Goal: Find specific page/section: Find specific page/section

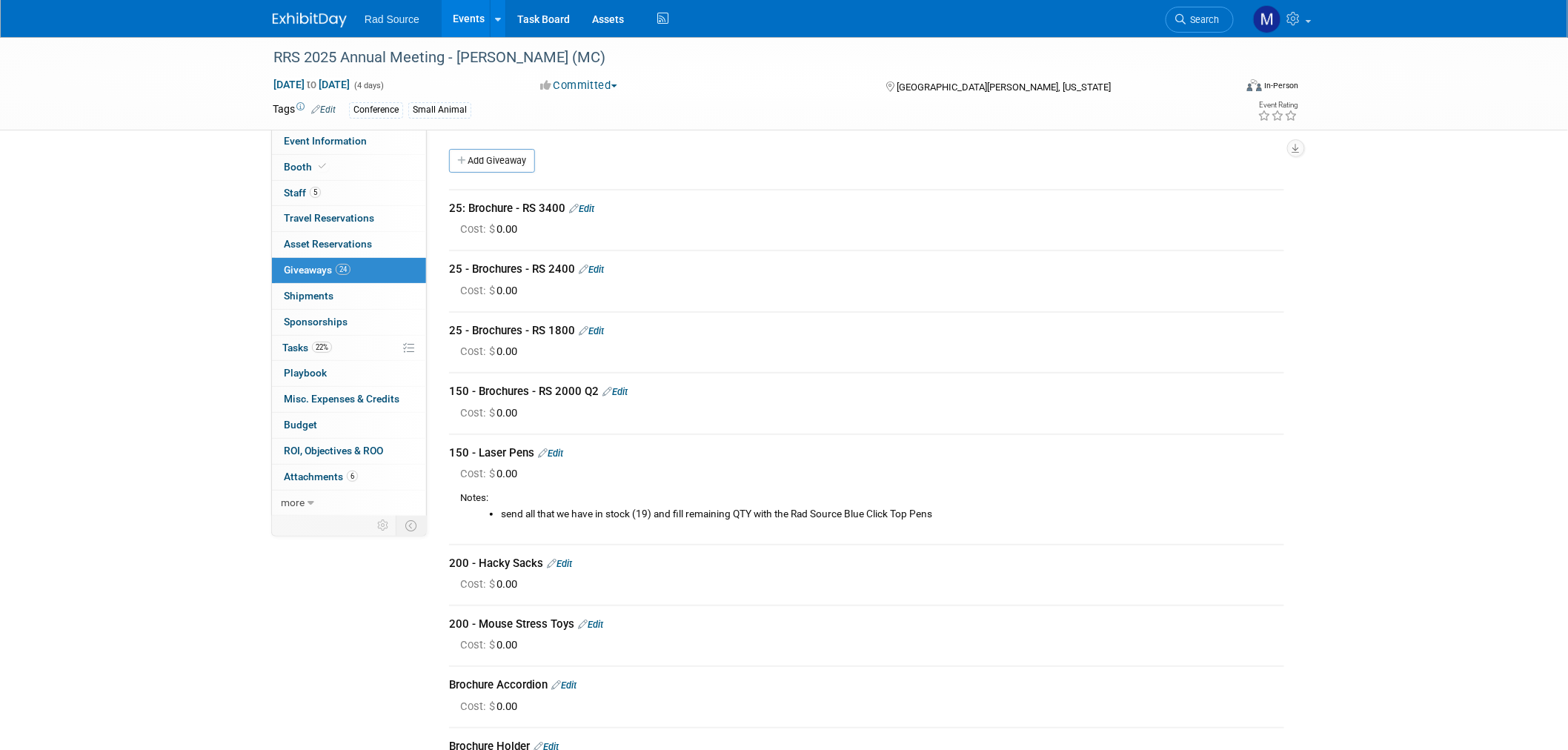
drag, startPoint x: 367, startPoint y: 131, endPoint x: 701, endPoint y: 402, distance: 430.1
click at [367, 131] on link "Event Information" at bounding box center [348, 141] width 154 height 26
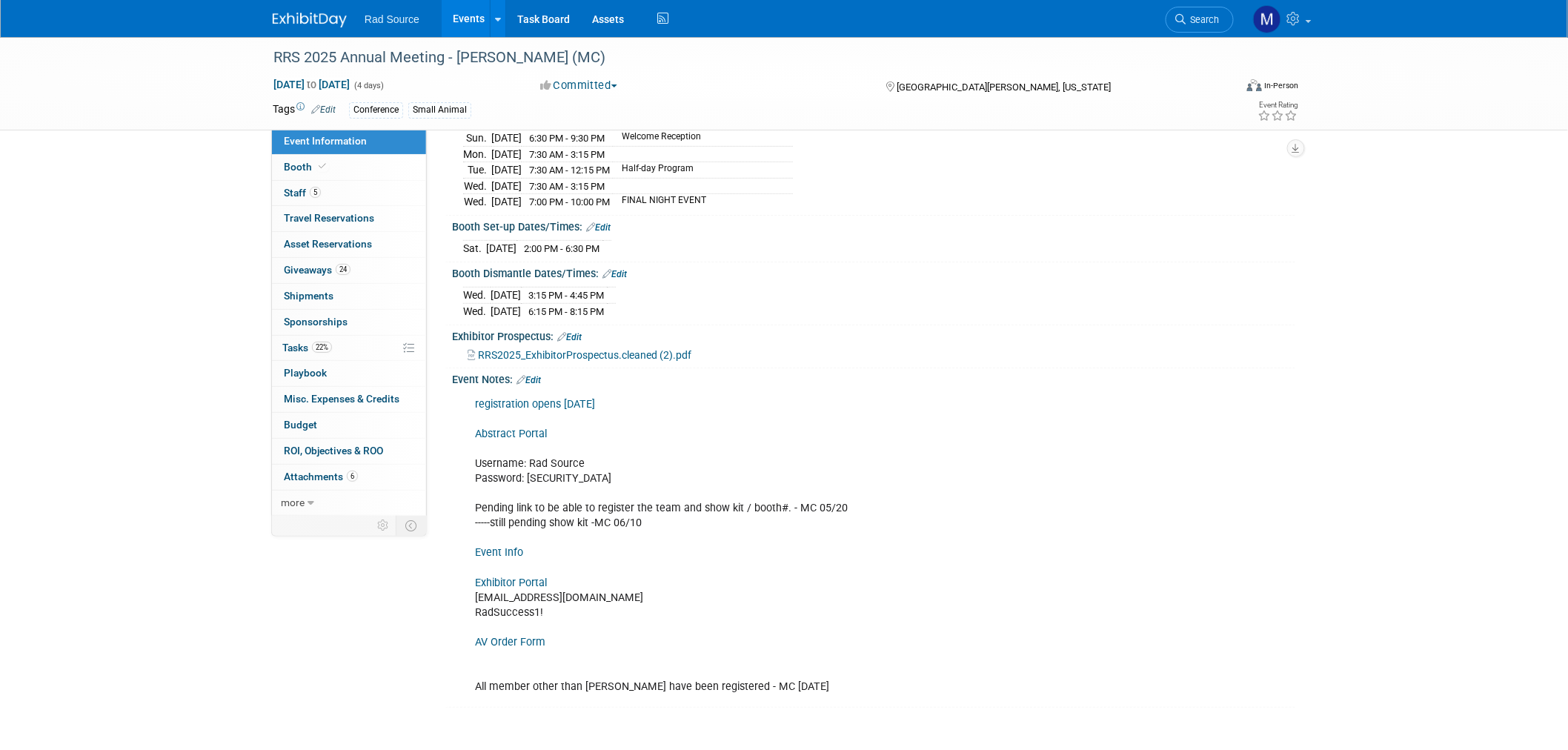
scroll to position [247, 0]
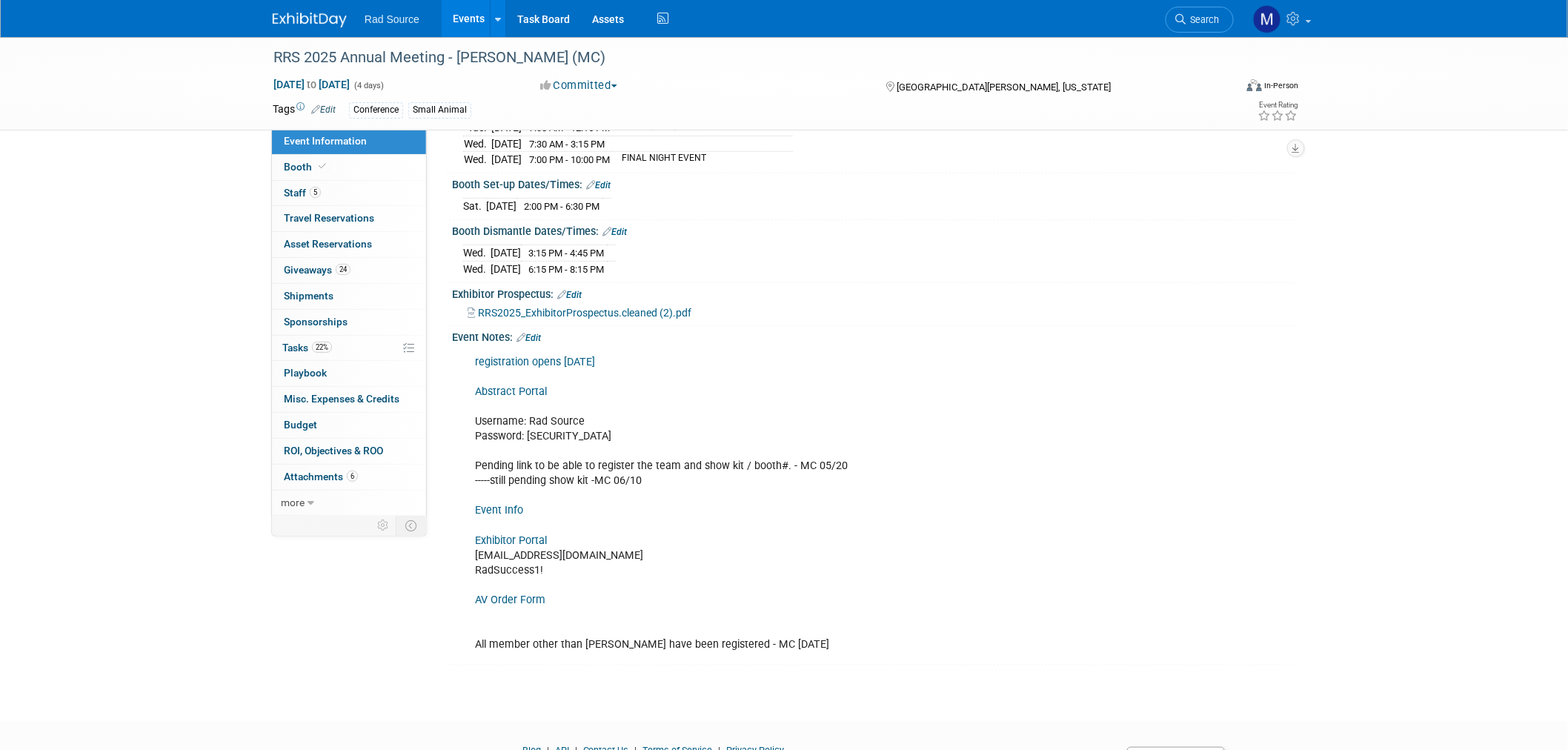
click at [502, 505] on link "Event Info" at bounding box center [499, 511] width 49 height 13
click at [316, 26] on img at bounding box center [309, 20] width 74 height 14
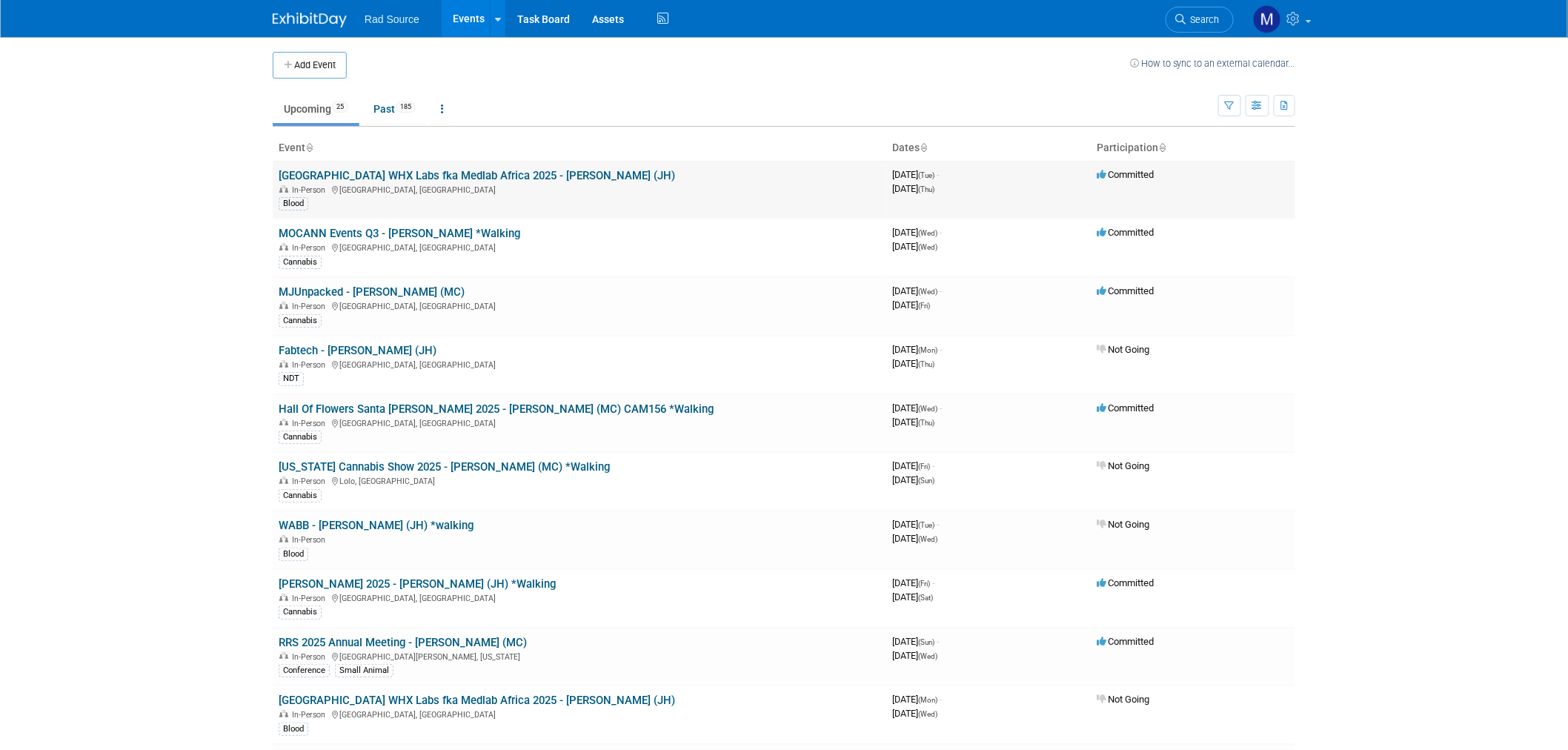
click at [420, 176] on link "[GEOGRAPHIC_DATA] WHX Labs fka Medlab Africa 2025 - [PERSON_NAME] (JH)" at bounding box center [476, 176] width 396 height 14
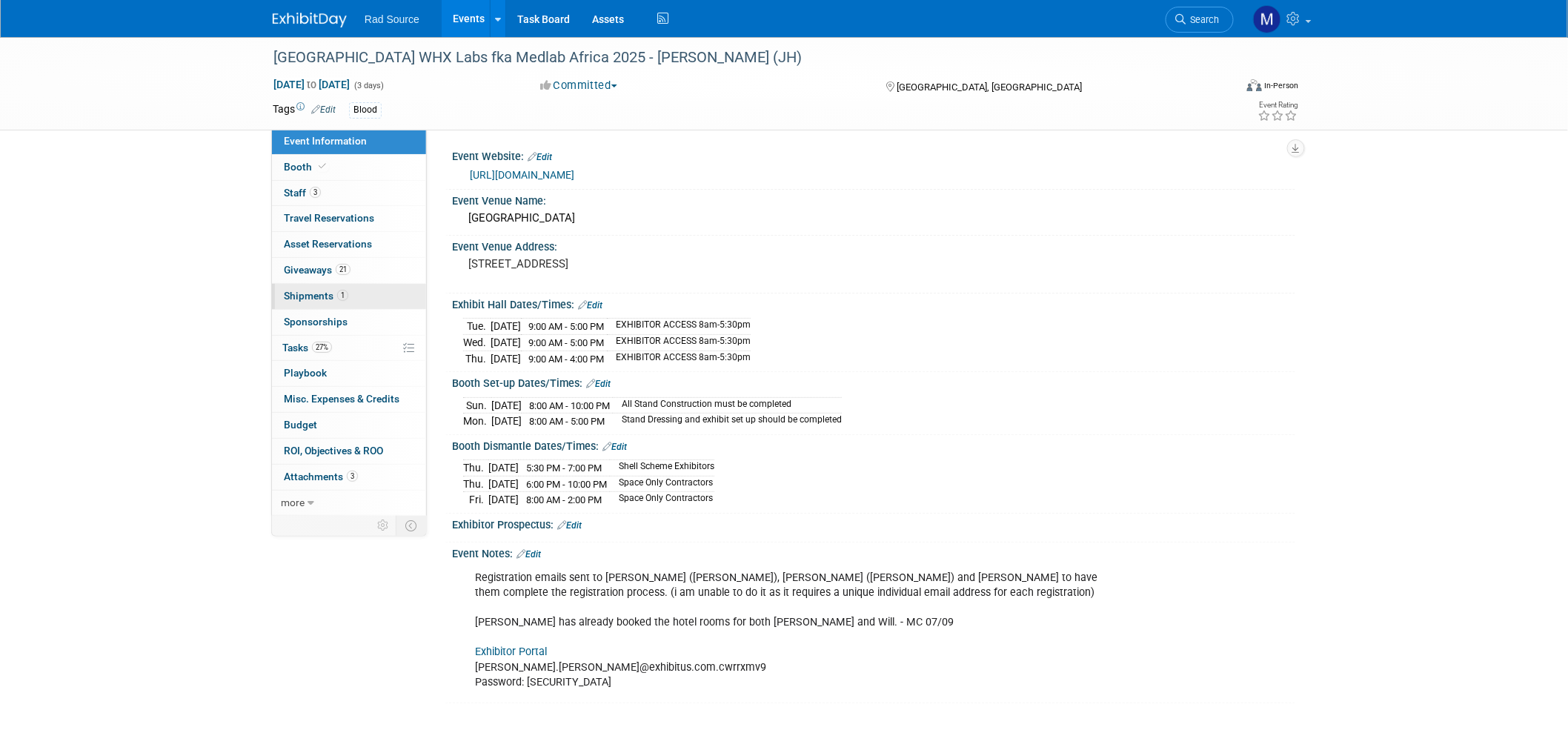
click at [369, 299] on link "1 Shipments 1" at bounding box center [348, 297] width 154 height 26
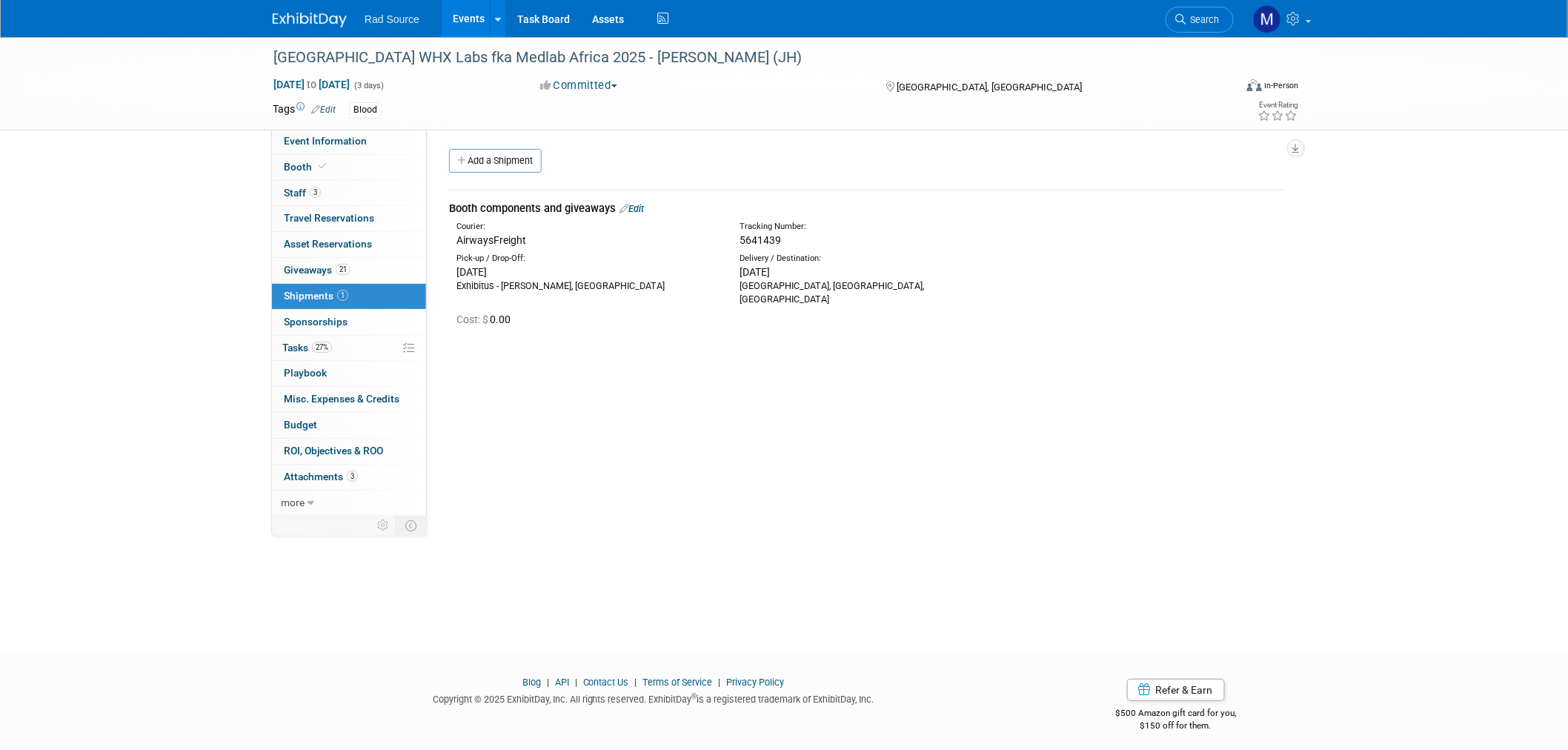
drag, startPoint x: 788, startPoint y: 239, endPoint x: 741, endPoint y: 245, distance: 47.4
click at [741, 245] on div "5641439" at bounding box center [905, 239] width 332 height 14
copy span "5641439"
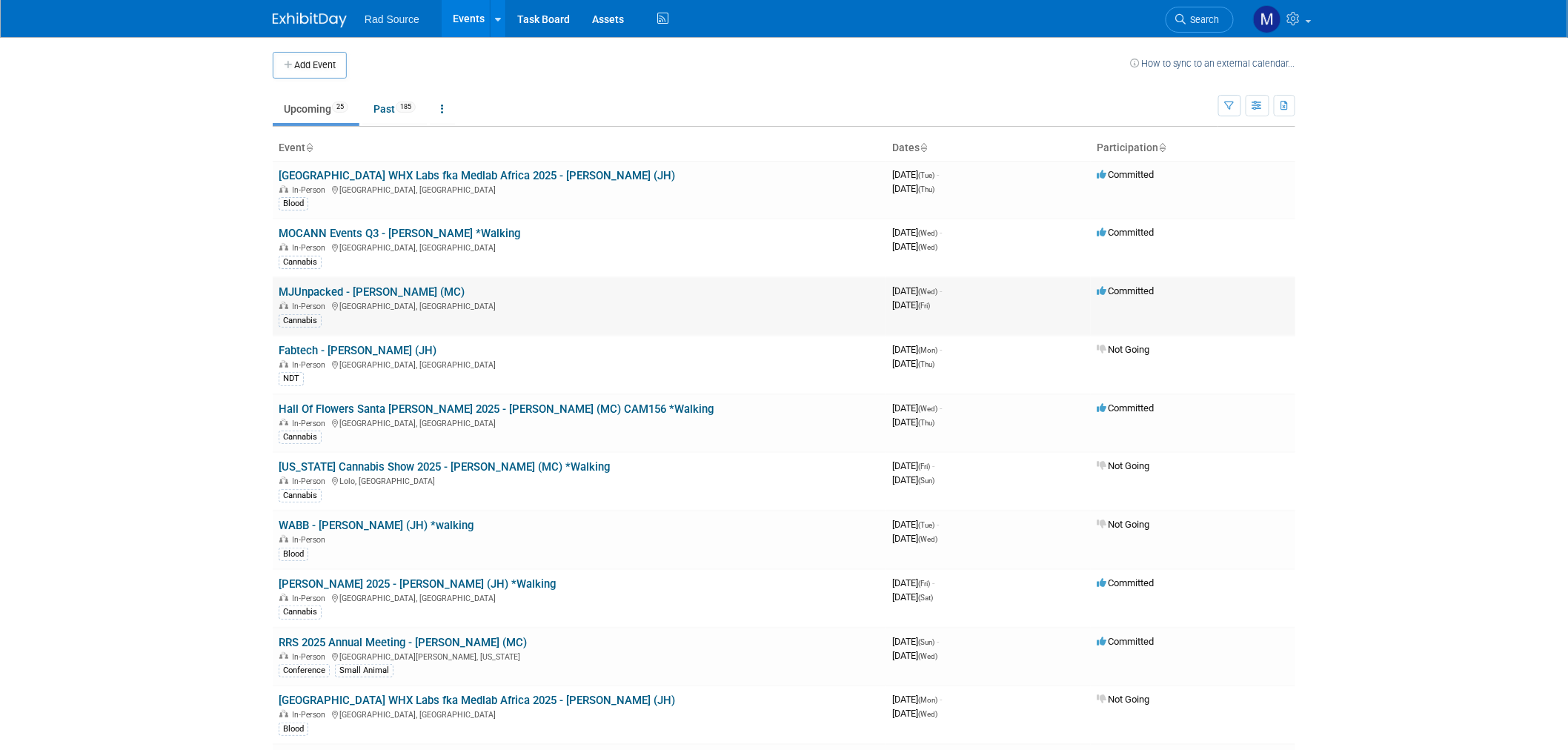
click at [391, 293] on link "MJUnpacked - Dion (MC)" at bounding box center [371, 292] width 186 height 14
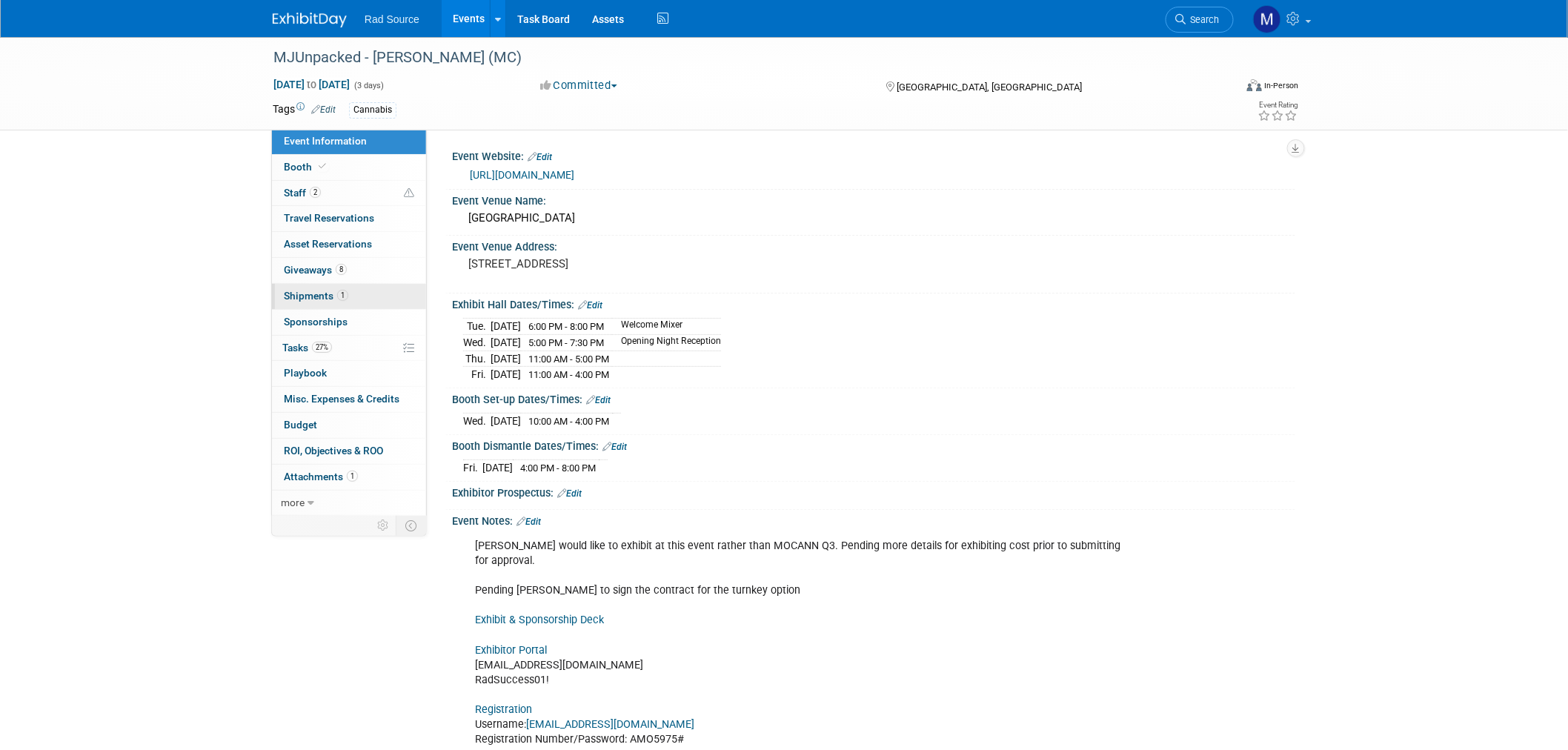
click at [389, 304] on link "1 Shipments 1" at bounding box center [348, 297] width 154 height 26
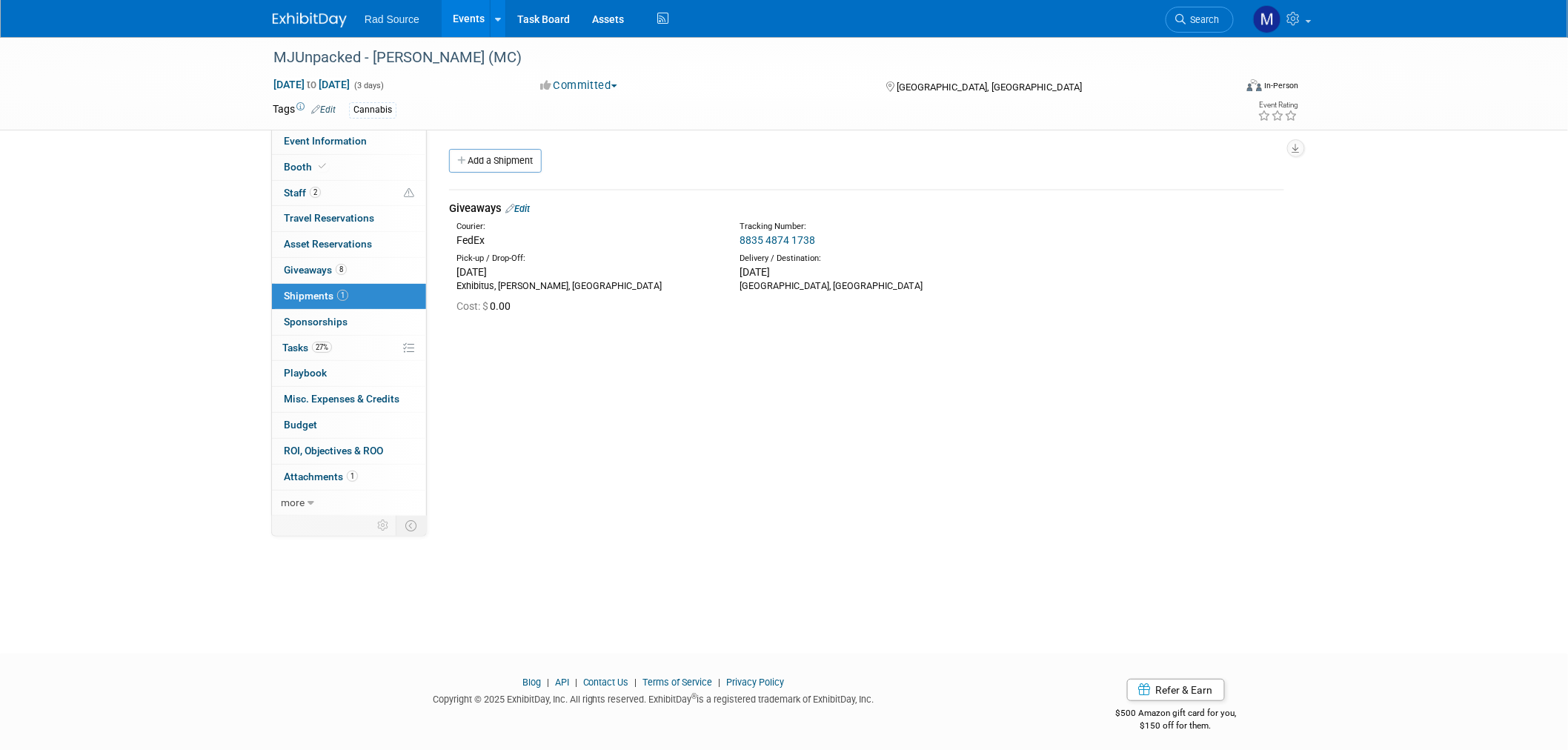
click at [794, 239] on link "8835 4874 1738" at bounding box center [777, 240] width 76 height 12
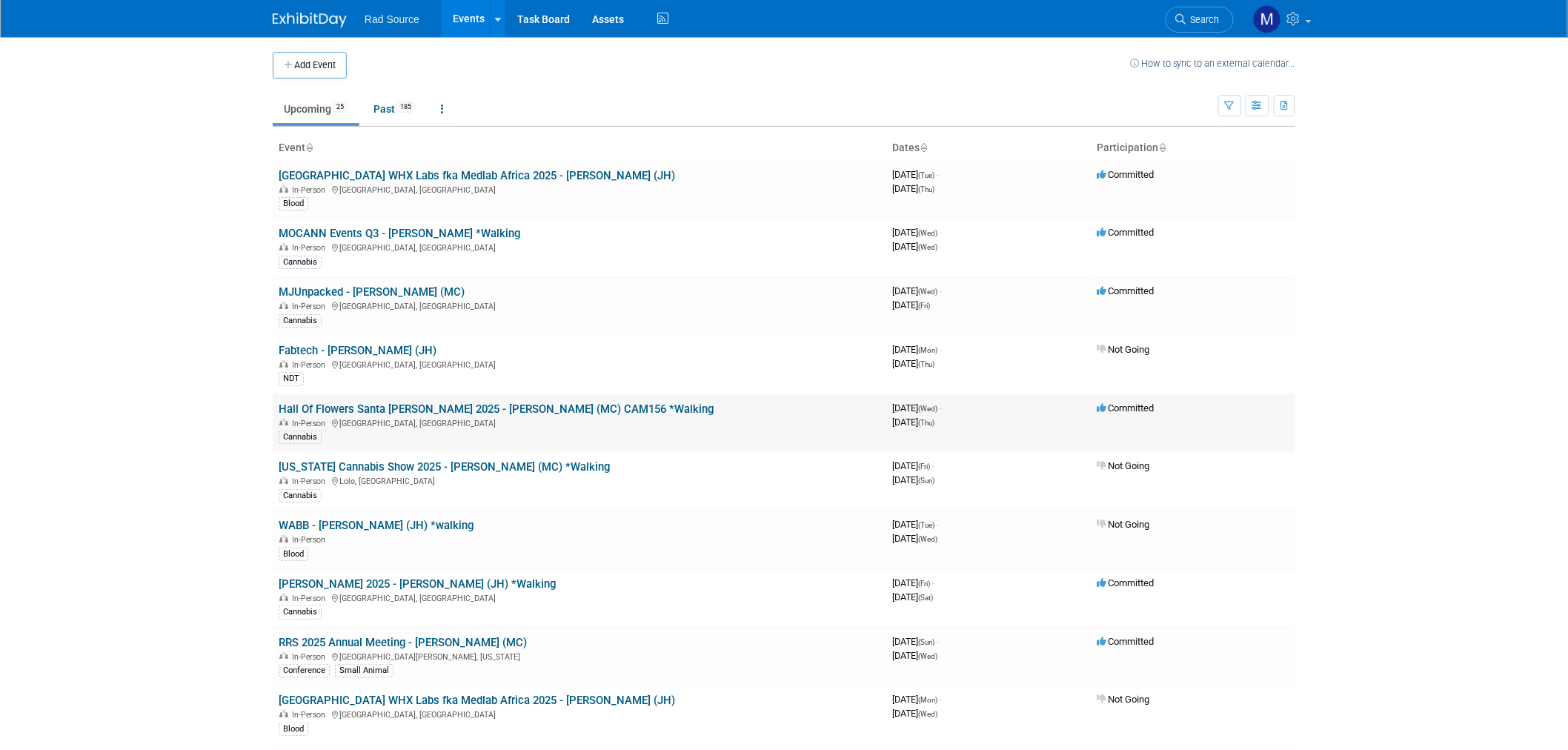
click at [422, 404] on link "Hall Of Flowers Santa [PERSON_NAME] 2025 - [PERSON_NAME] (MC) CAM156 *Walking" at bounding box center [496, 409] width 435 height 14
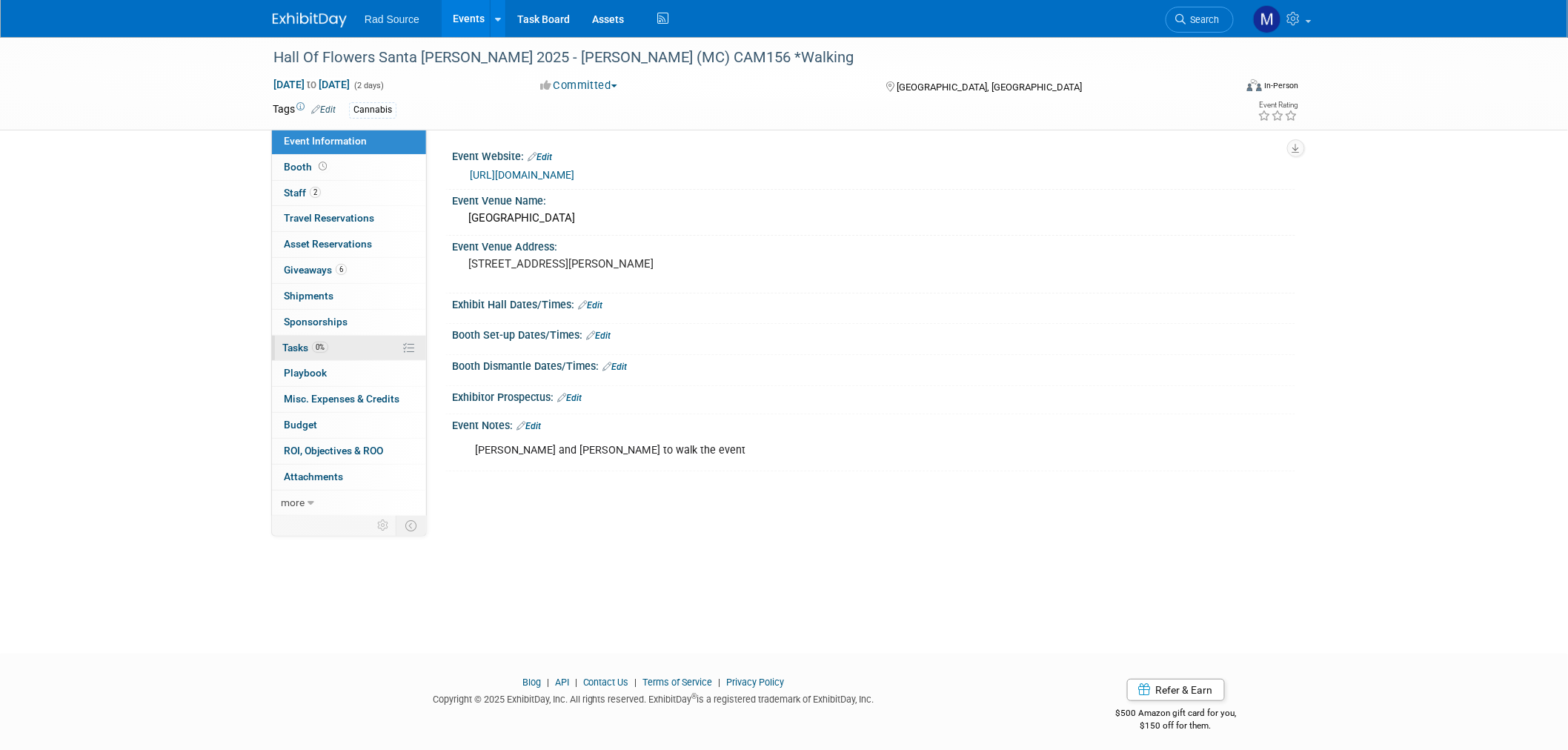
click at [332, 346] on link "0% Tasks 0%" at bounding box center [348, 349] width 154 height 26
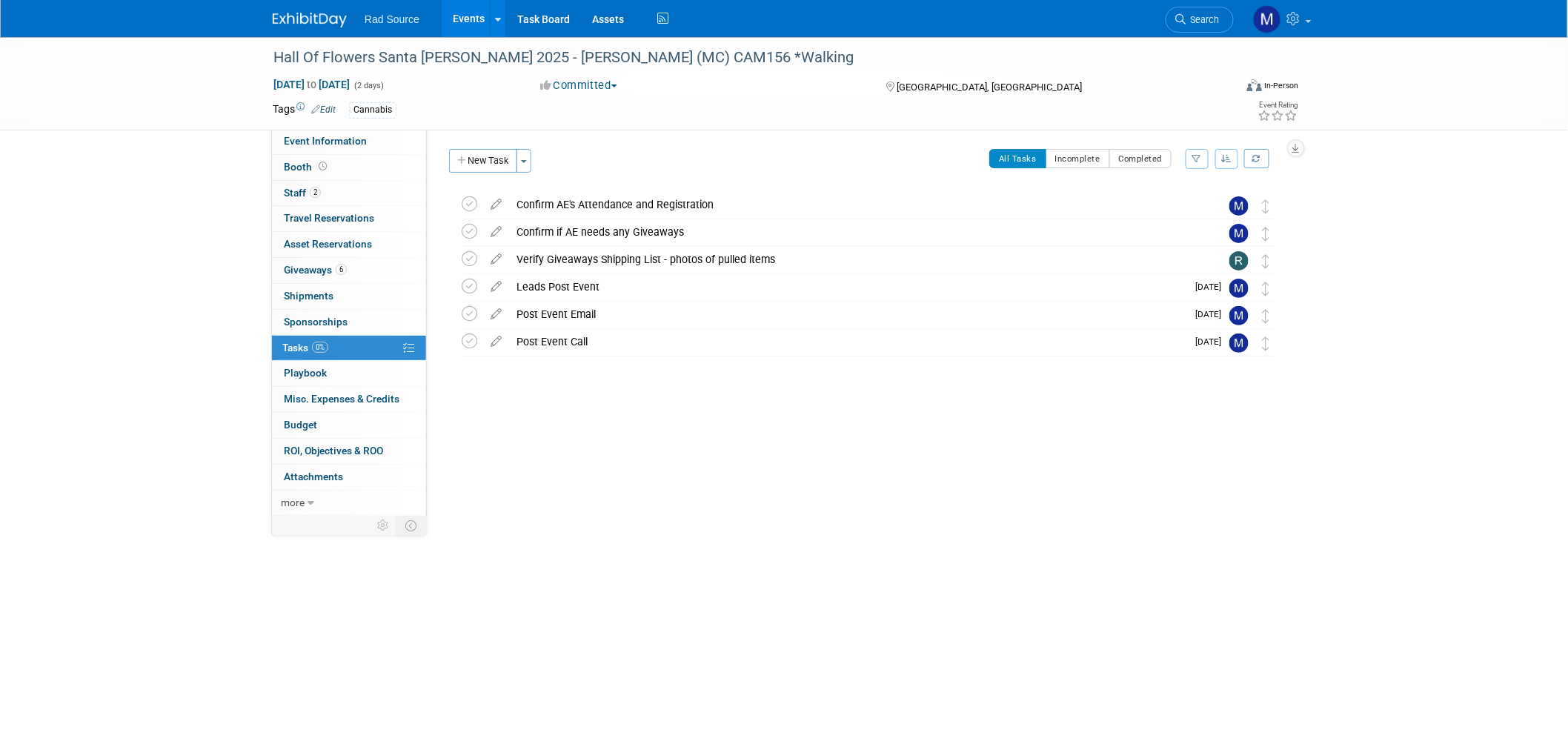
click at [308, 12] on link at bounding box center [319, 13] width 92 height 12
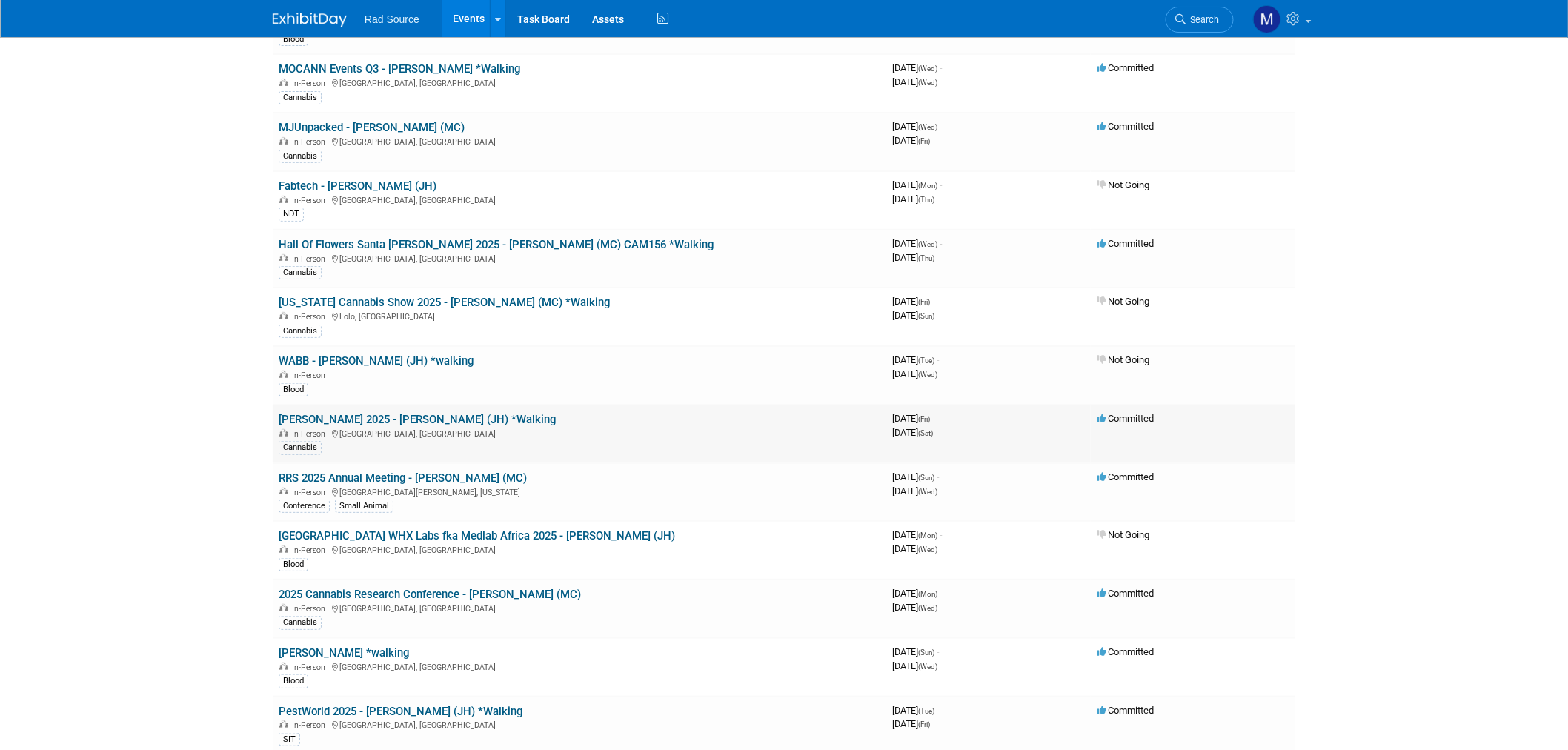
scroll to position [247, 0]
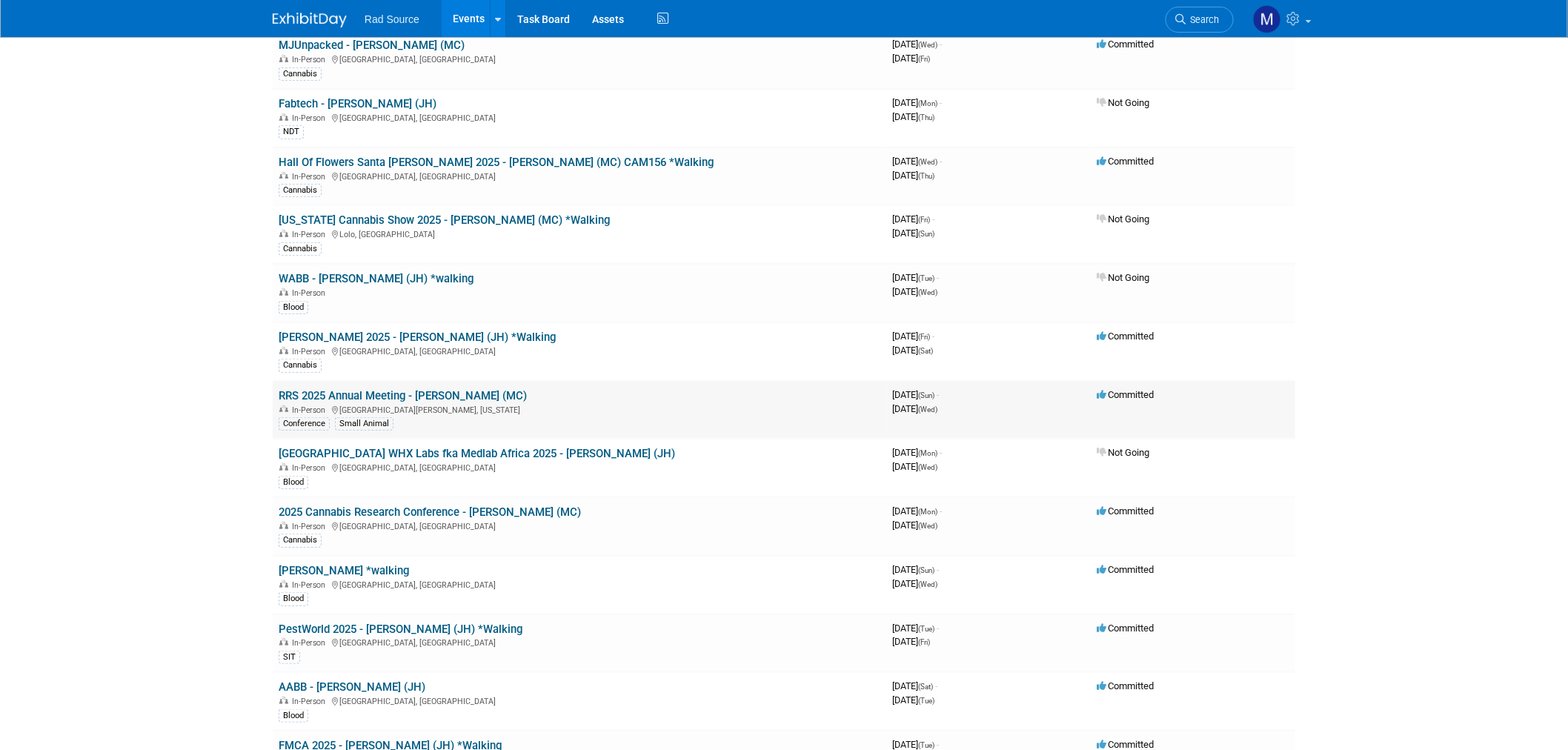
click at [452, 390] on link "RRS 2025 Annual Meeting - [PERSON_NAME] (MC)" at bounding box center [402, 396] width 248 height 14
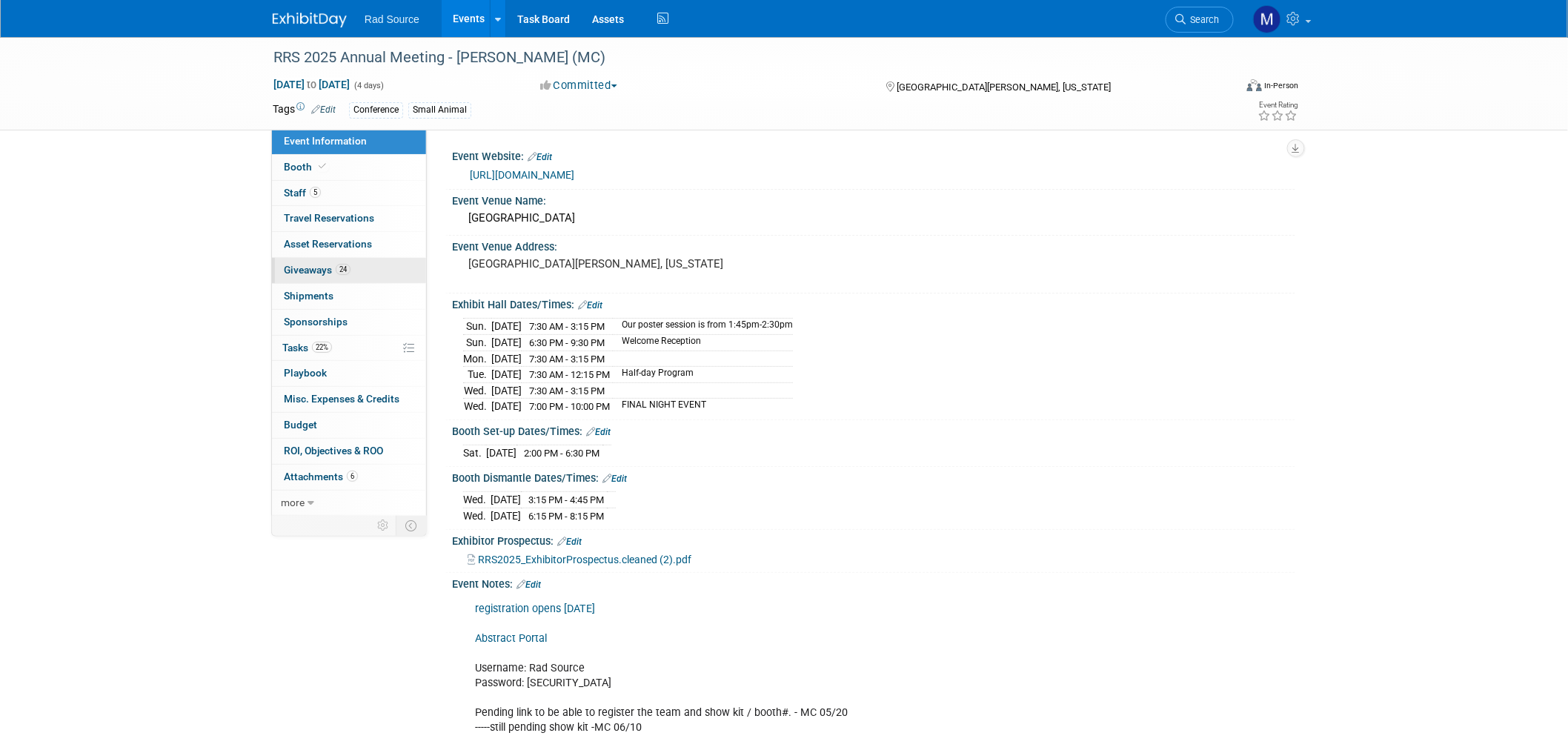
click at [376, 274] on link "24 Giveaways 24" at bounding box center [348, 271] width 154 height 26
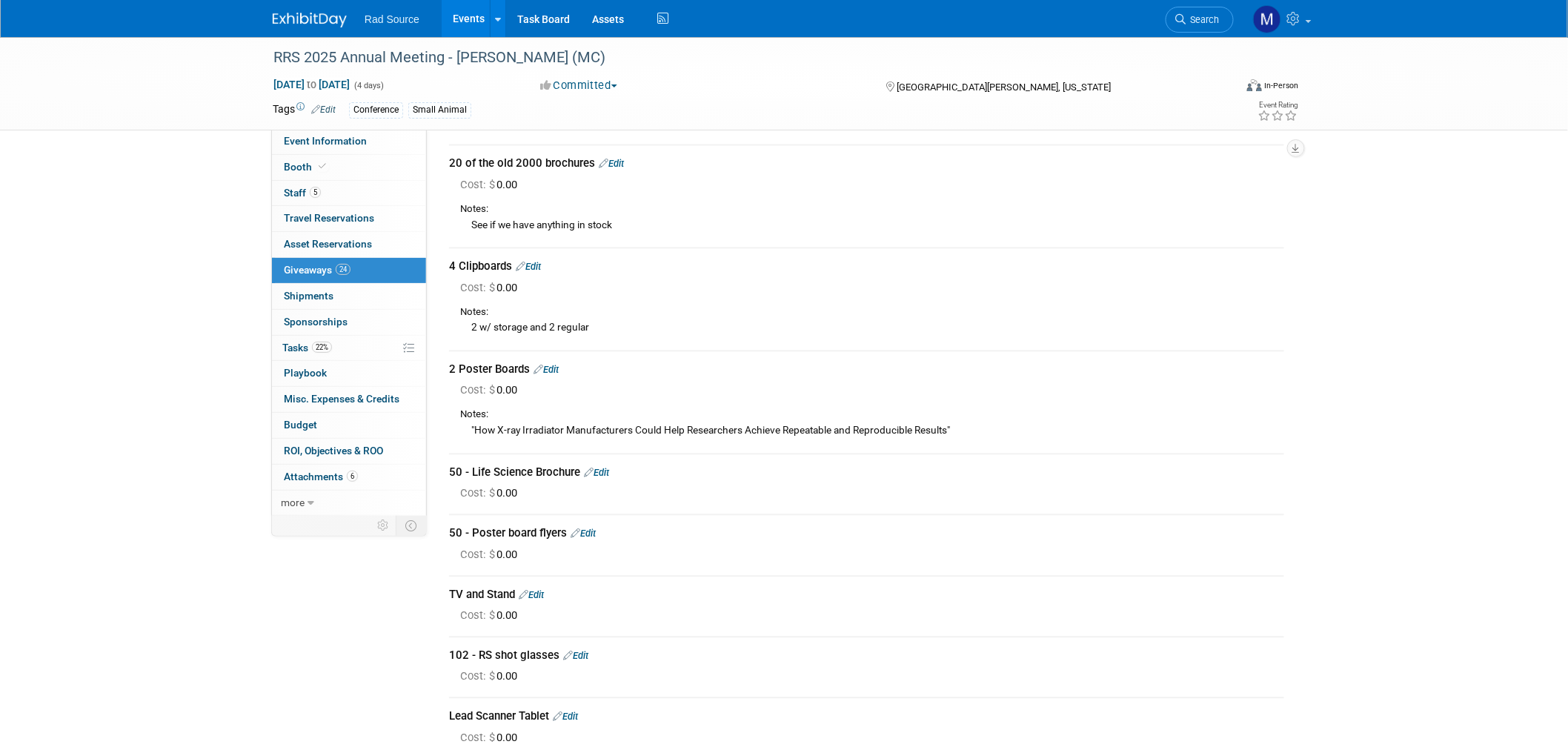
scroll to position [1235, 0]
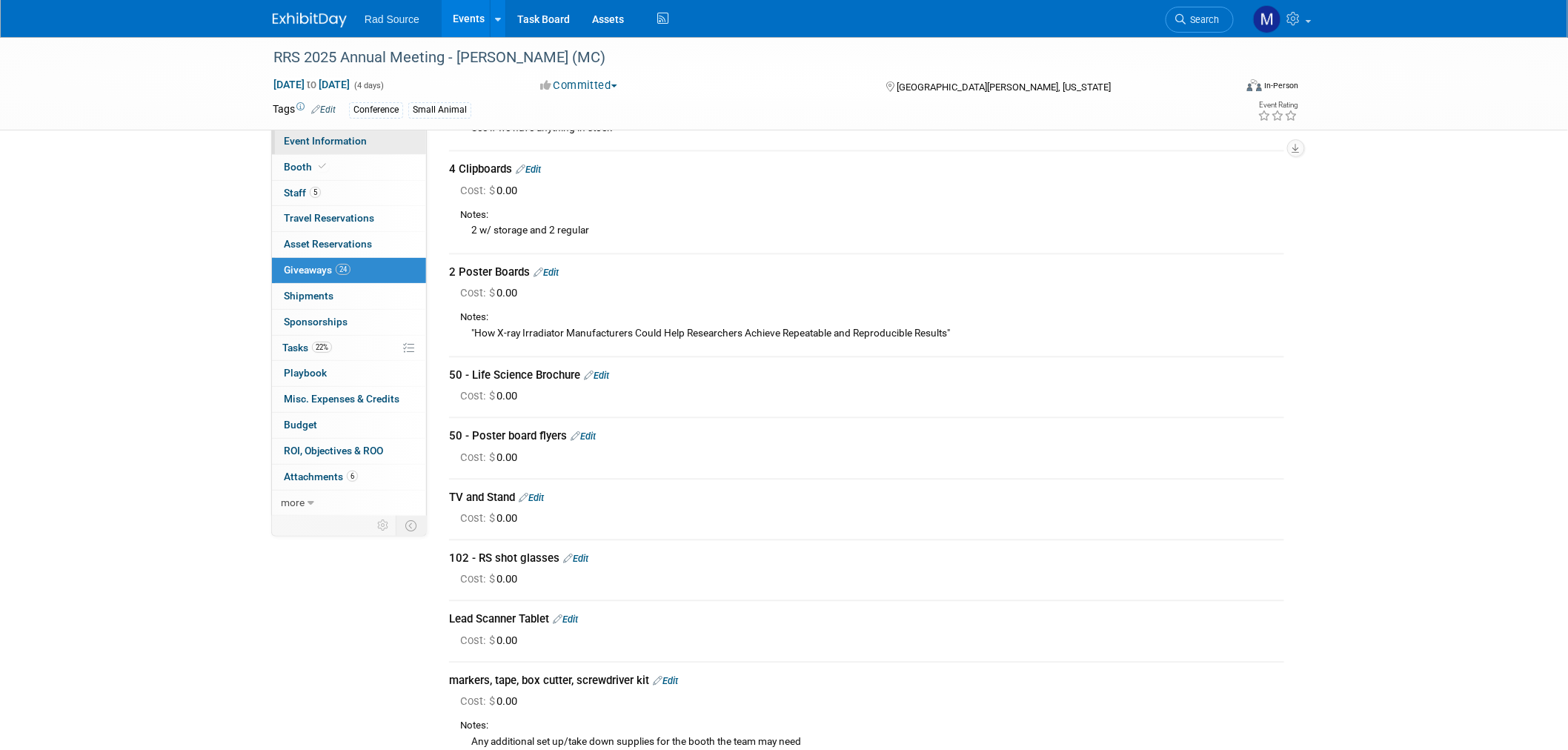
click at [331, 139] on span "Event Information" at bounding box center [325, 141] width 83 height 12
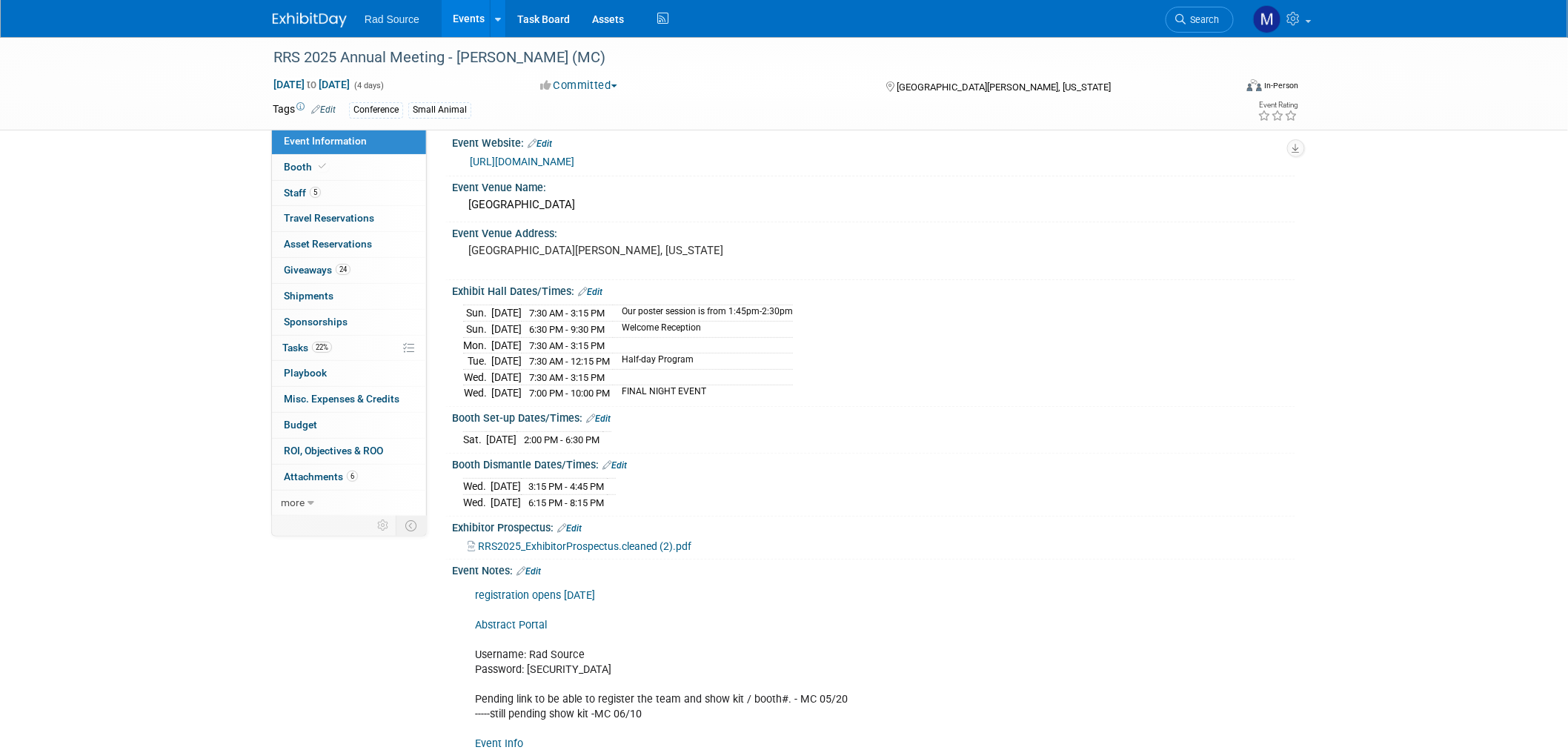
scroll to position [0, 0]
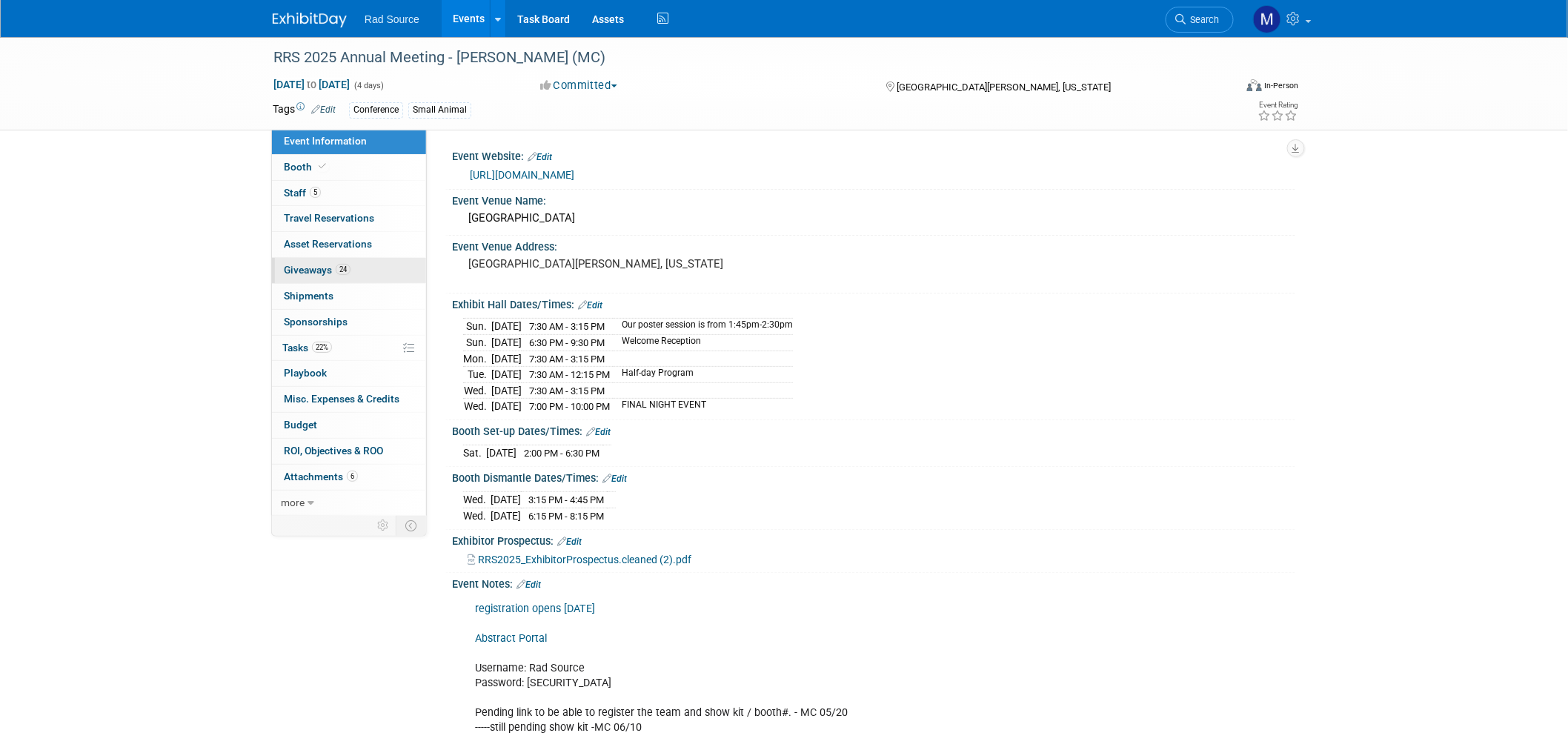
click at [372, 278] on link "24 Giveaways 24" at bounding box center [348, 271] width 154 height 26
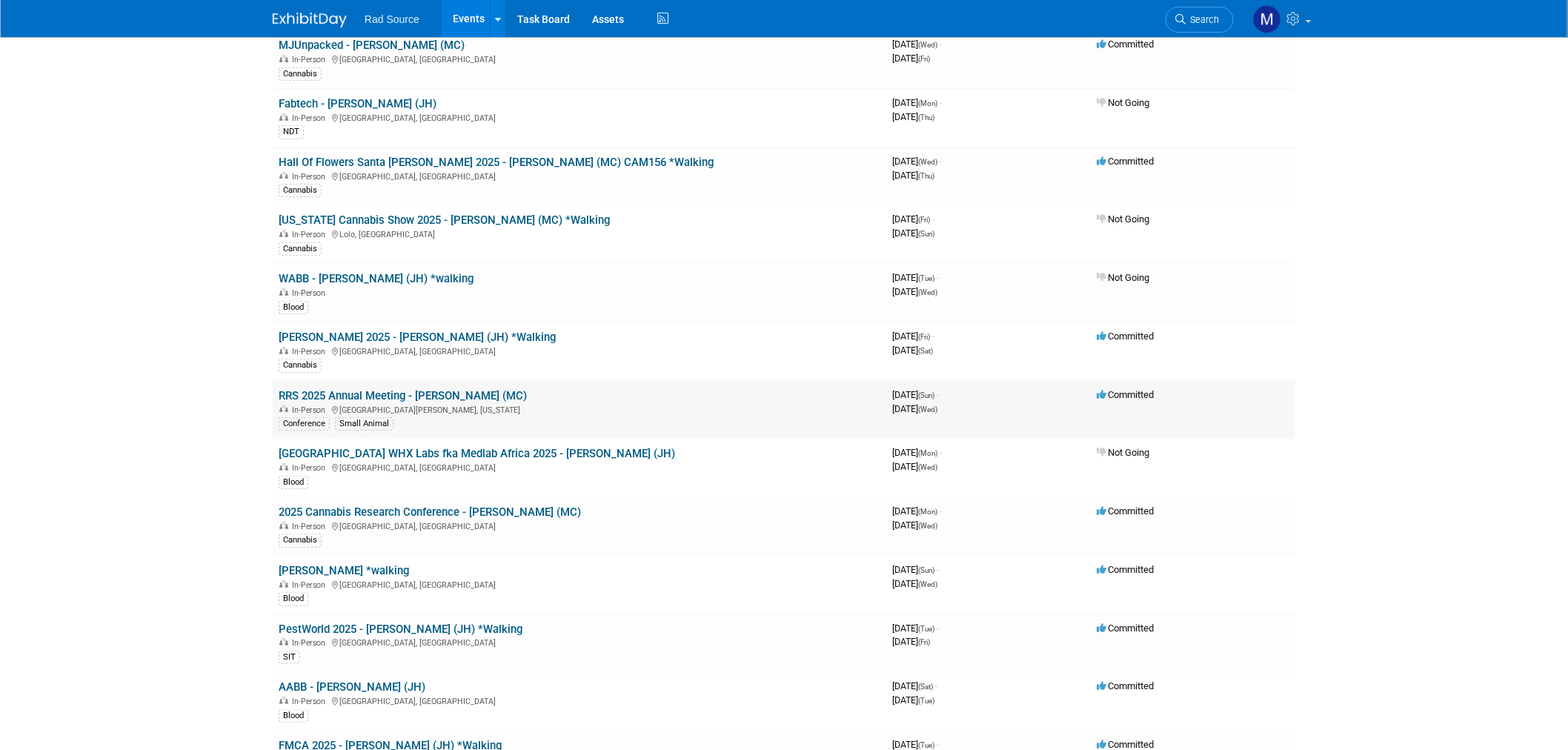
scroll to position [247, 0]
click at [467, 507] on link "2025 Cannabis Research Conference - [PERSON_NAME] (MC)" at bounding box center [429, 512] width 302 height 14
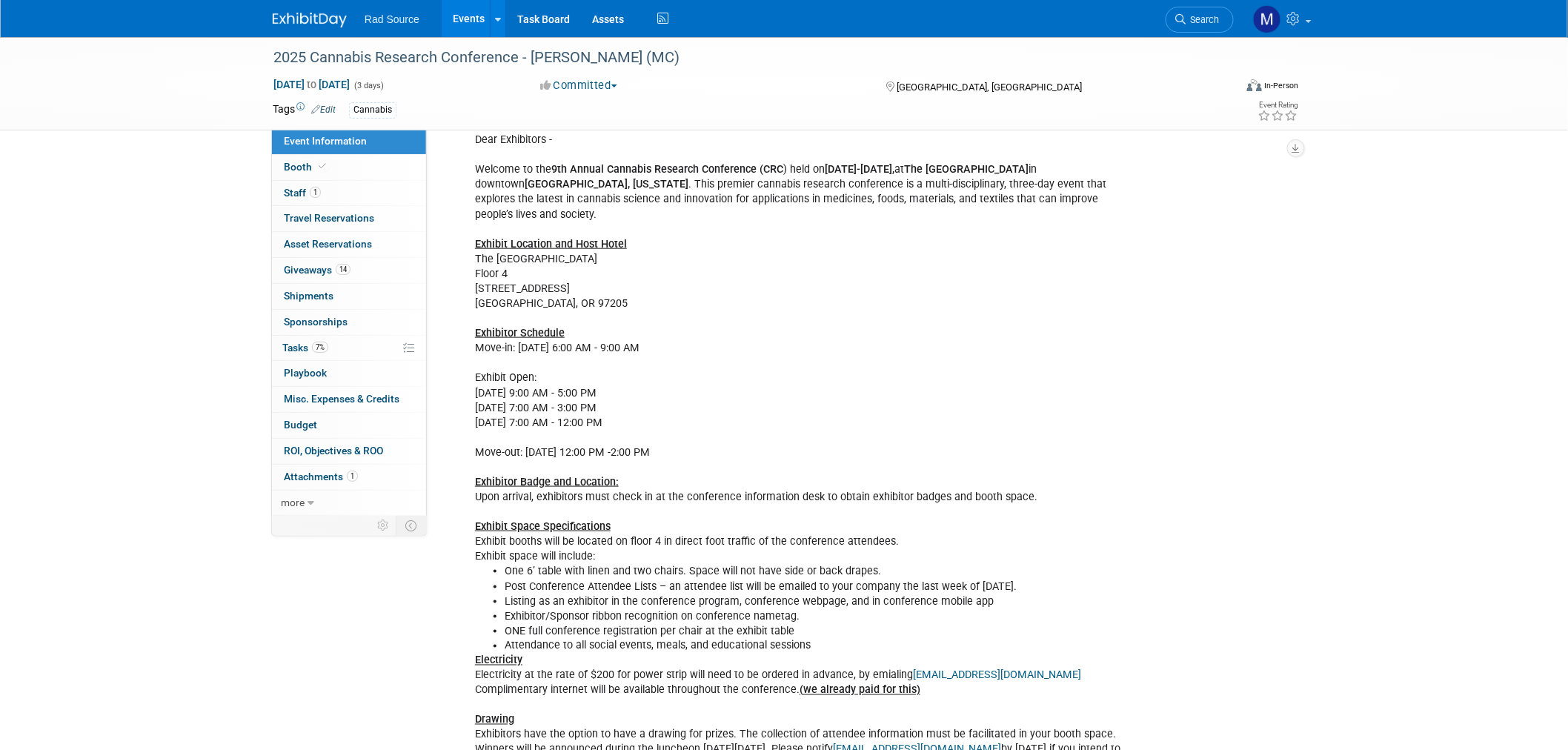
scroll to position [576, 0]
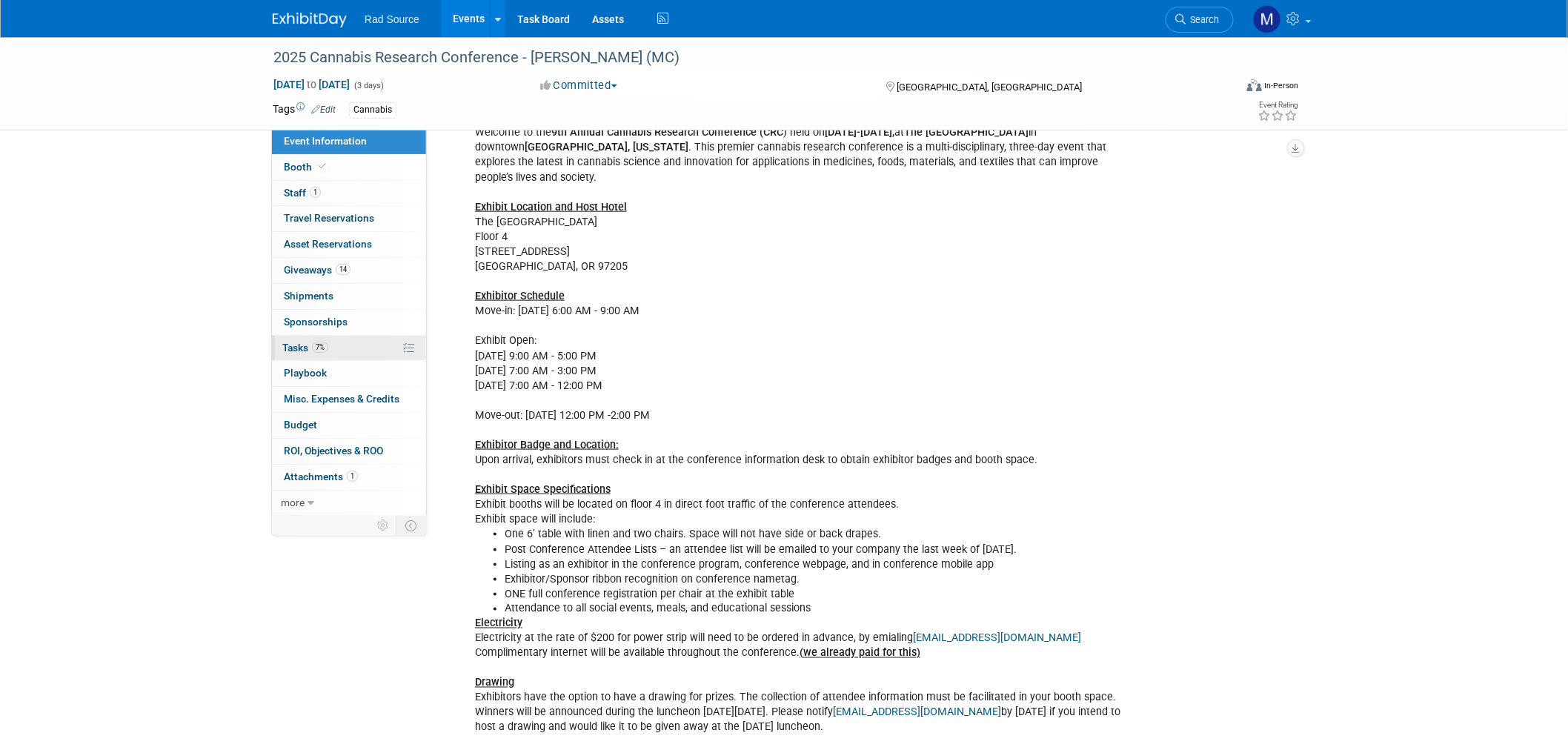
click at [363, 338] on link "7% Tasks 7%" at bounding box center [348, 349] width 154 height 26
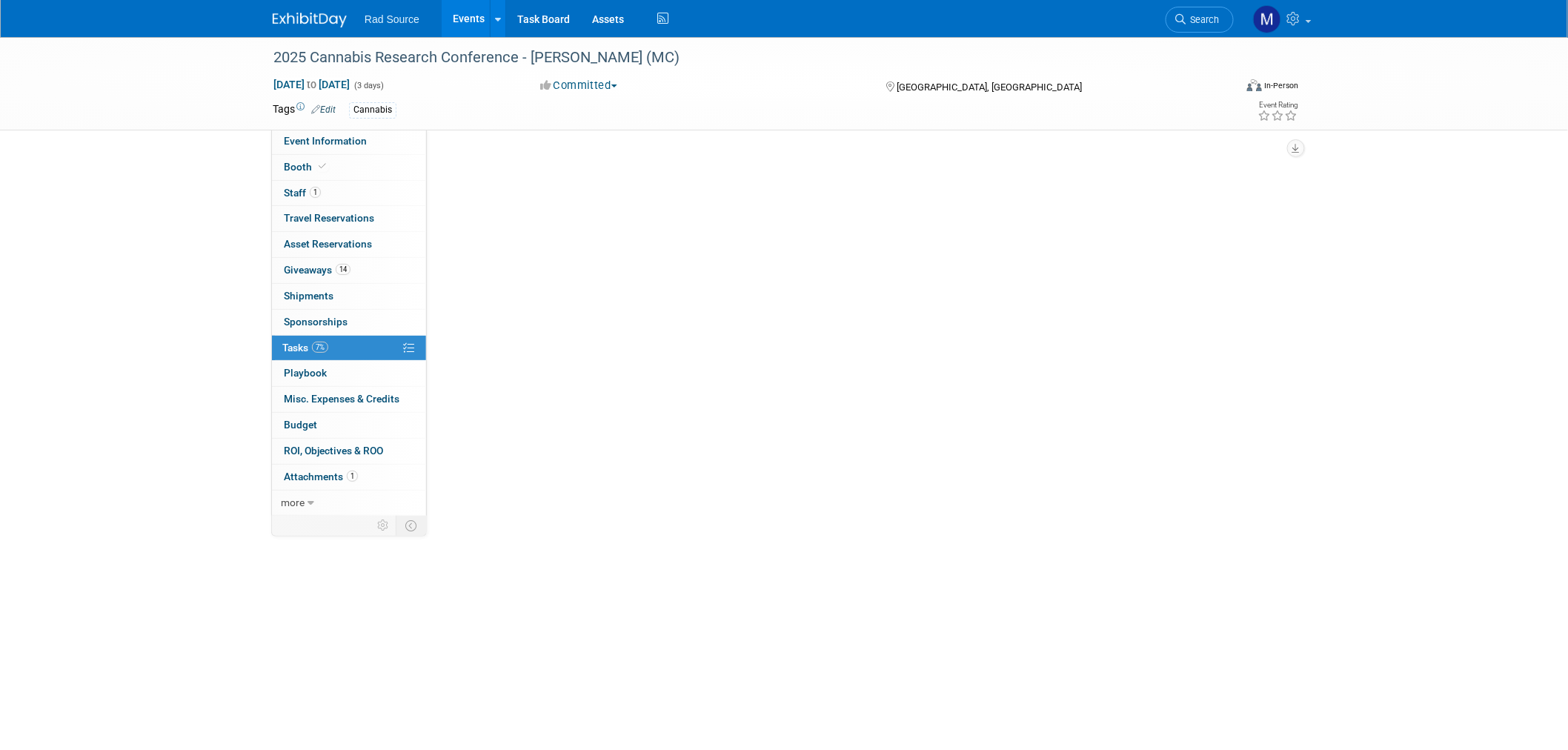
scroll to position [0, 0]
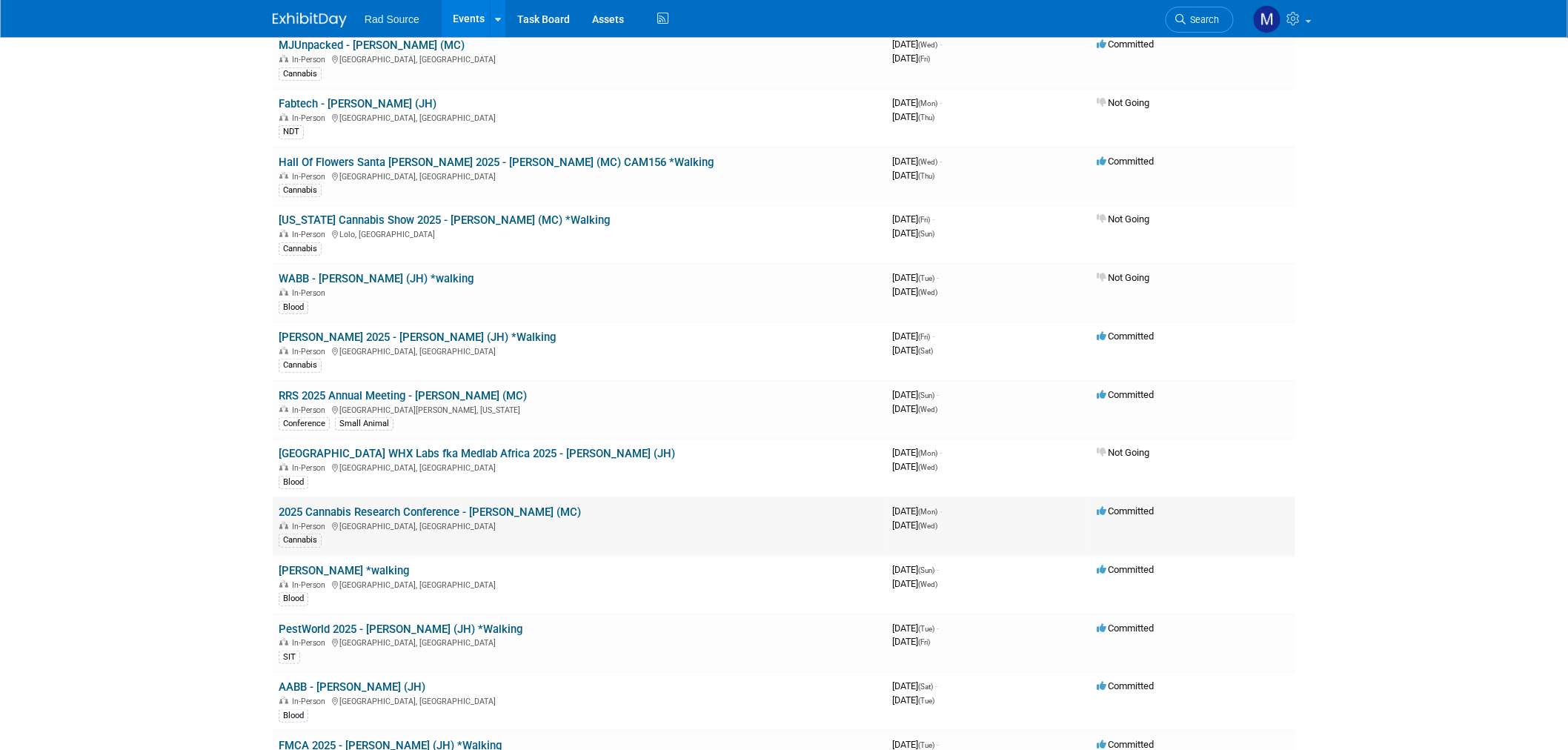
click at [454, 505] on link "2025 Cannabis Research Conference - [PERSON_NAME] (MC)" at bounding box center [429, 512] width 302 height 14
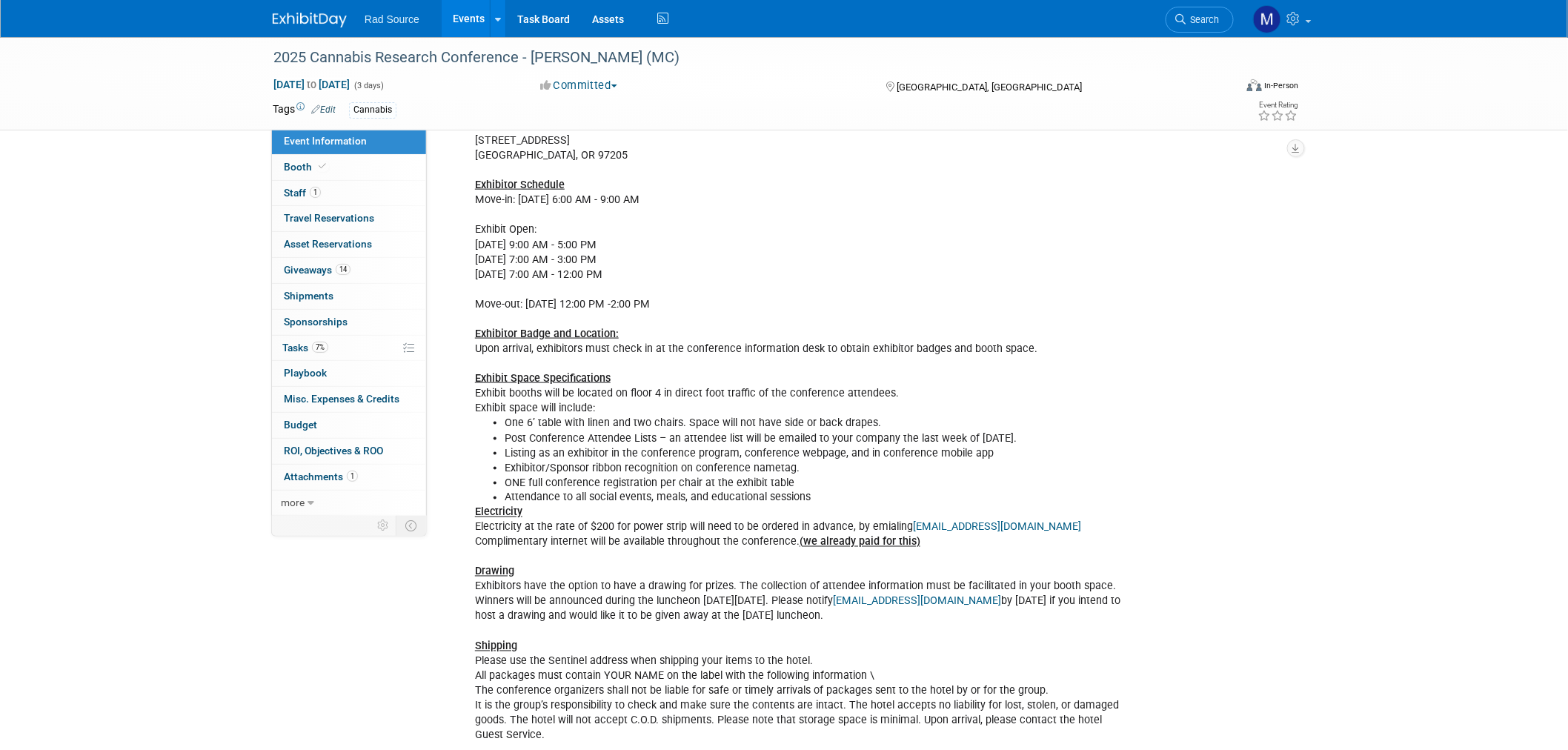
scroll to position [658, 0]
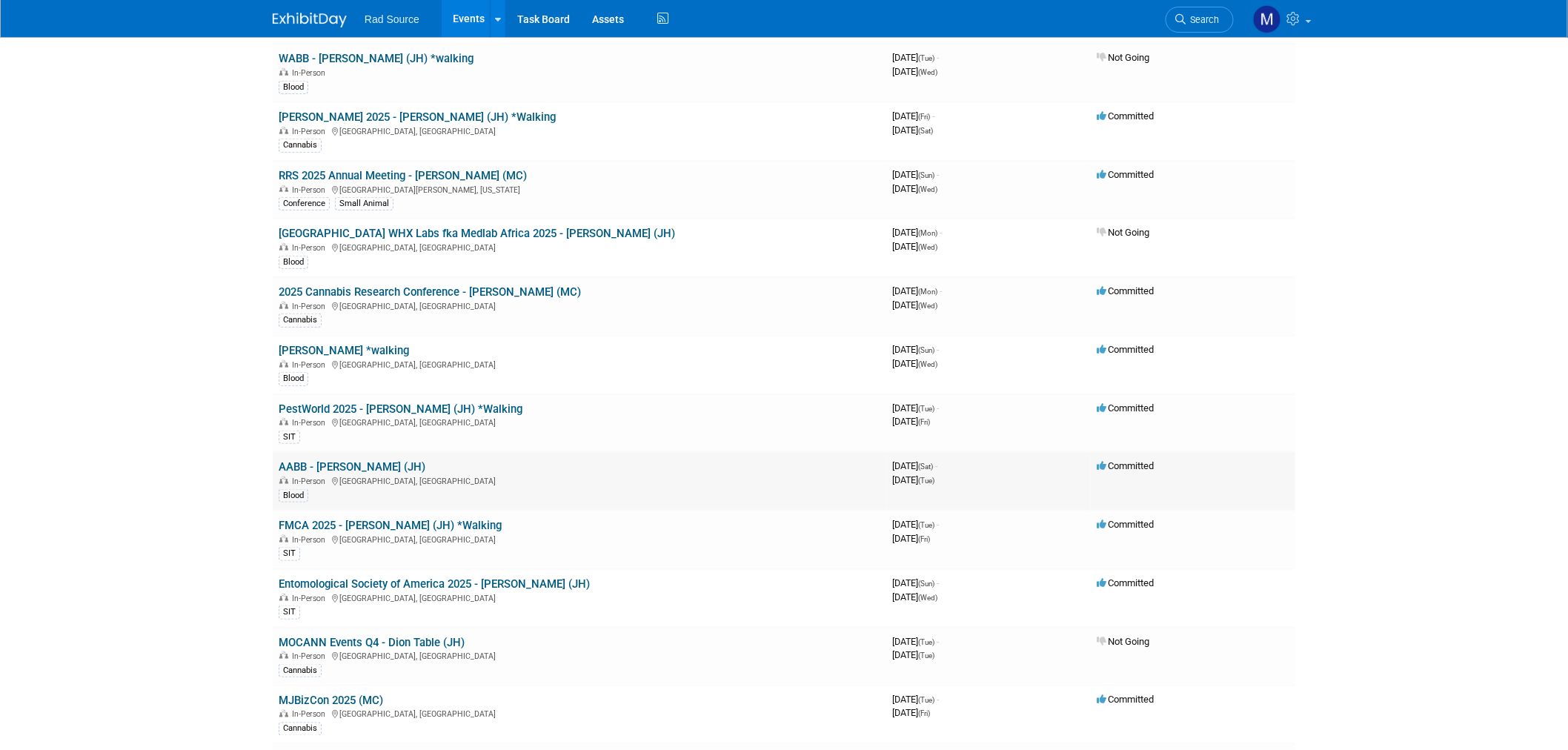
scroll to position [493, 0]
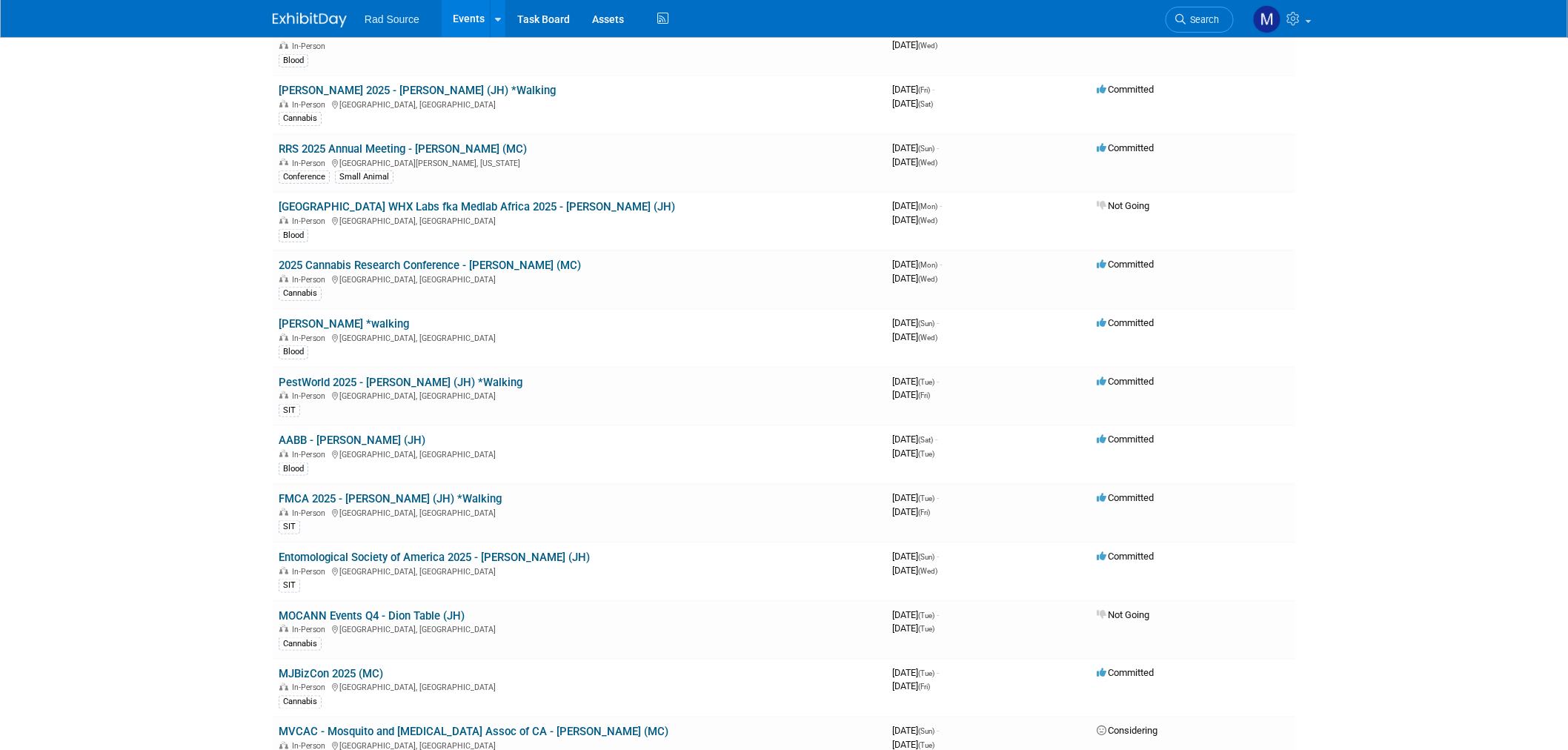
drag, startPoint x: 405, startPoint y: 261, endPoint x: 438, endPoint y: 338, distance: 83.8
click at [405, 261] on link "2025 Cannabis Research Conference - [PERSON_NAME] (MC)" at bounding box center [429, 266] width 302 height 14
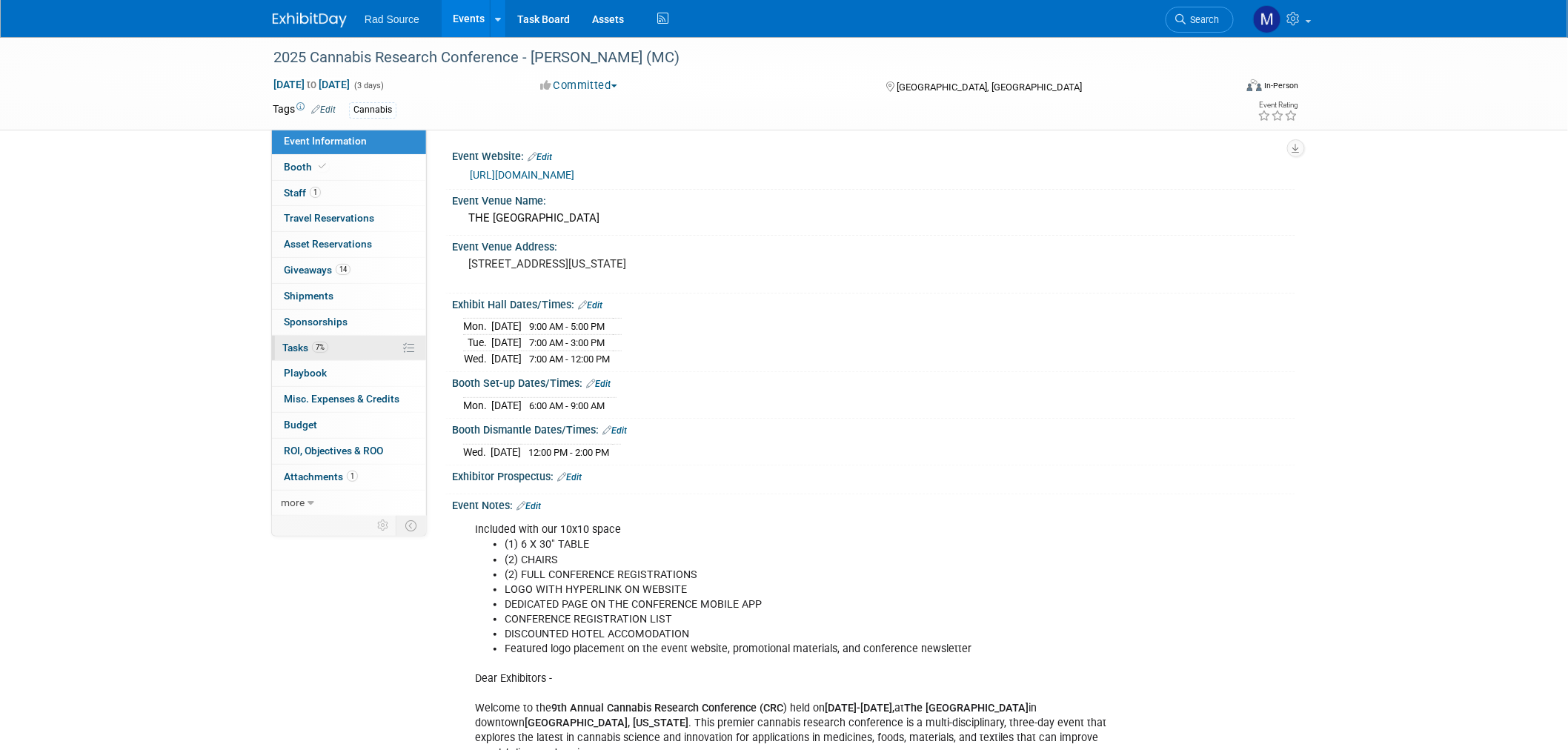
click at [358, 343] on link "7% Tasks 7%" at bounding box center [348, 349] width 154 height 26
